Goal: Task Accomplishment & Management: Manage account settings

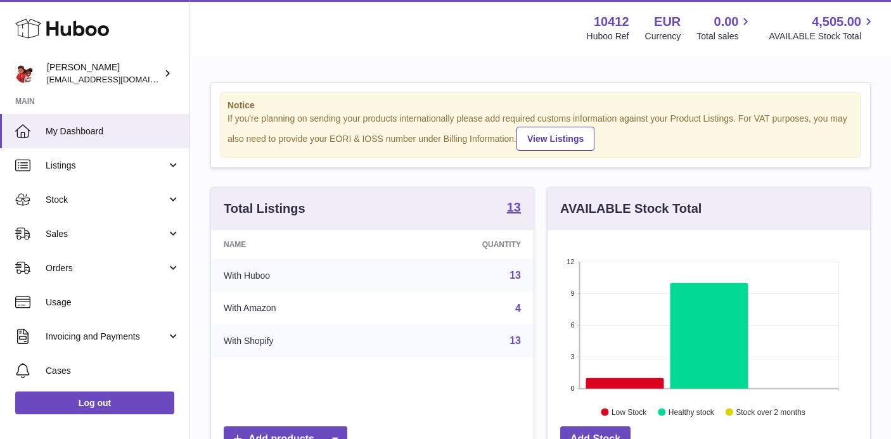
scroll to position [198, 323]
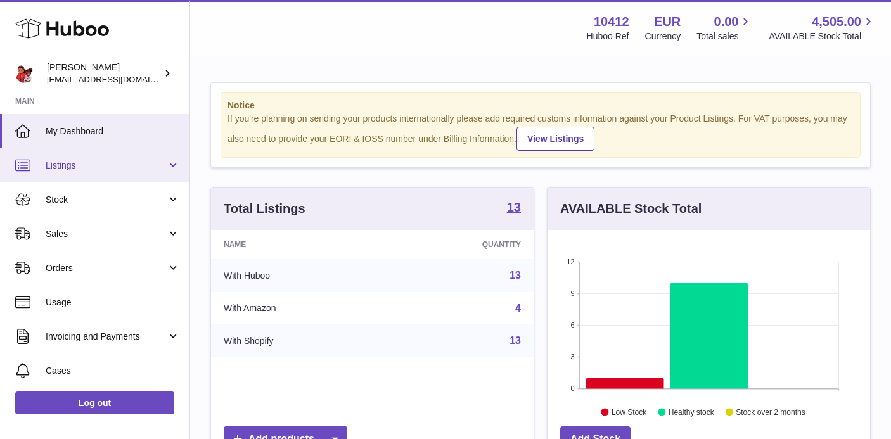
click at [75, 160] on span "Listings" at bounding box center [106, 166] width 121 height 12
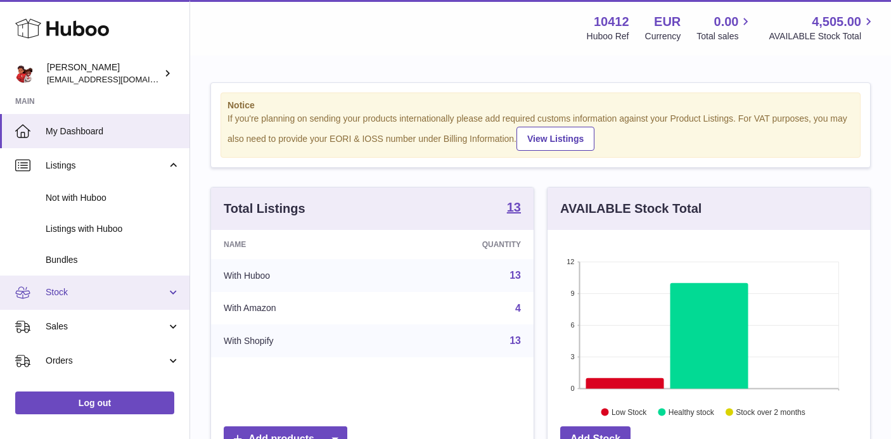
click at [79, 295] on span "Stock" at bounding box center [106, 293] width 121 height 12
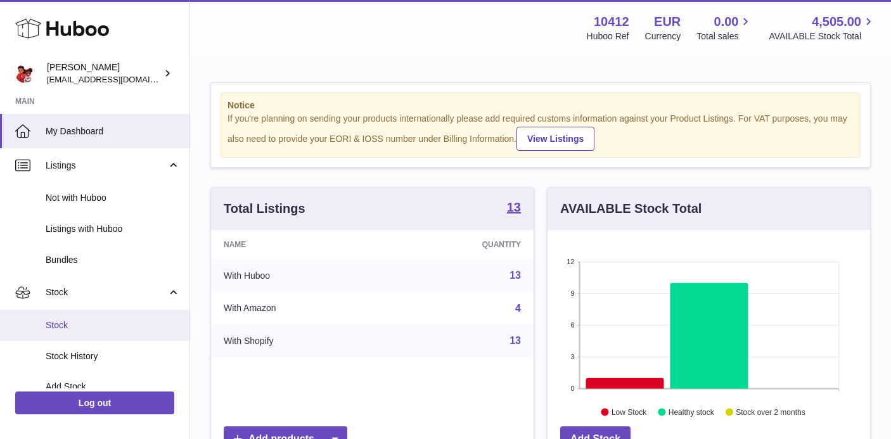
click at [100, 328] on span "Stock" at bounding box center [113, 326] width 134 height 12
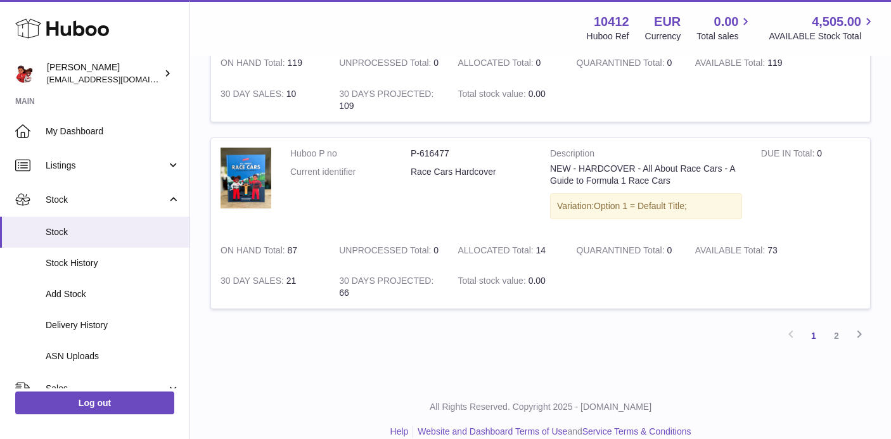
scroll to position [1805, 0]
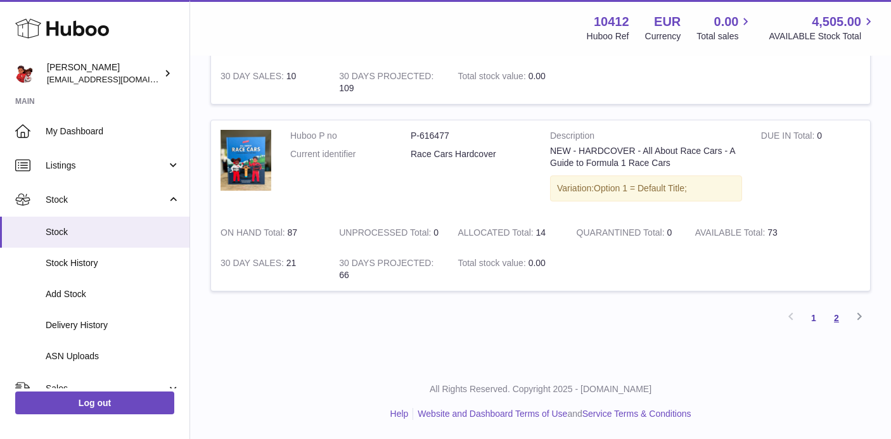
click at [833, 318] on link "2" at bounding box center [837, 318] width 23 height 23
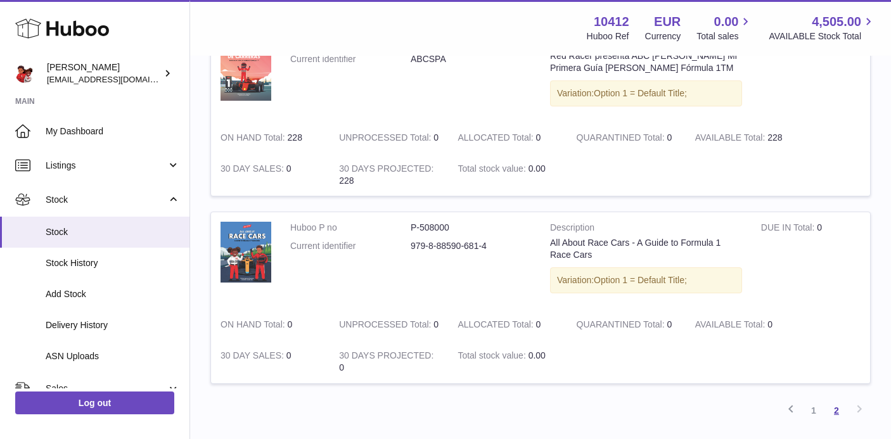
scroll to position [482, 0]
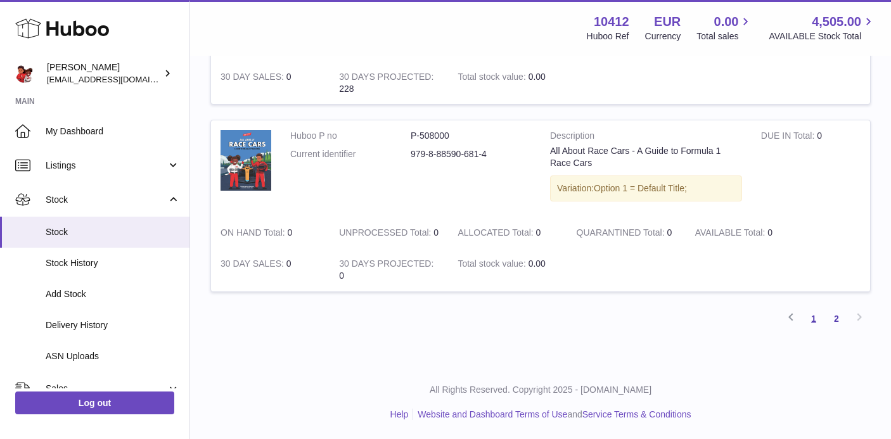
click at [810, 322] on link "1" at bounding box center [814, 319] width 23 height 23
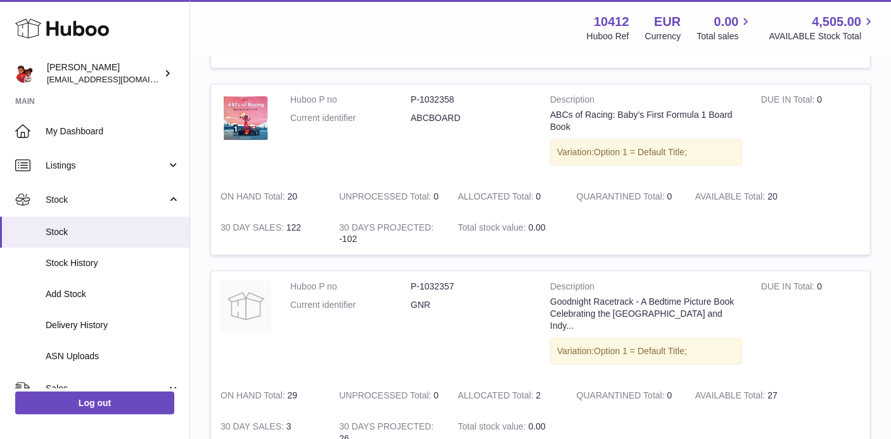
scroll to position [346, 0]
